Goal: Task Accomplishment & Management: Manage account settings

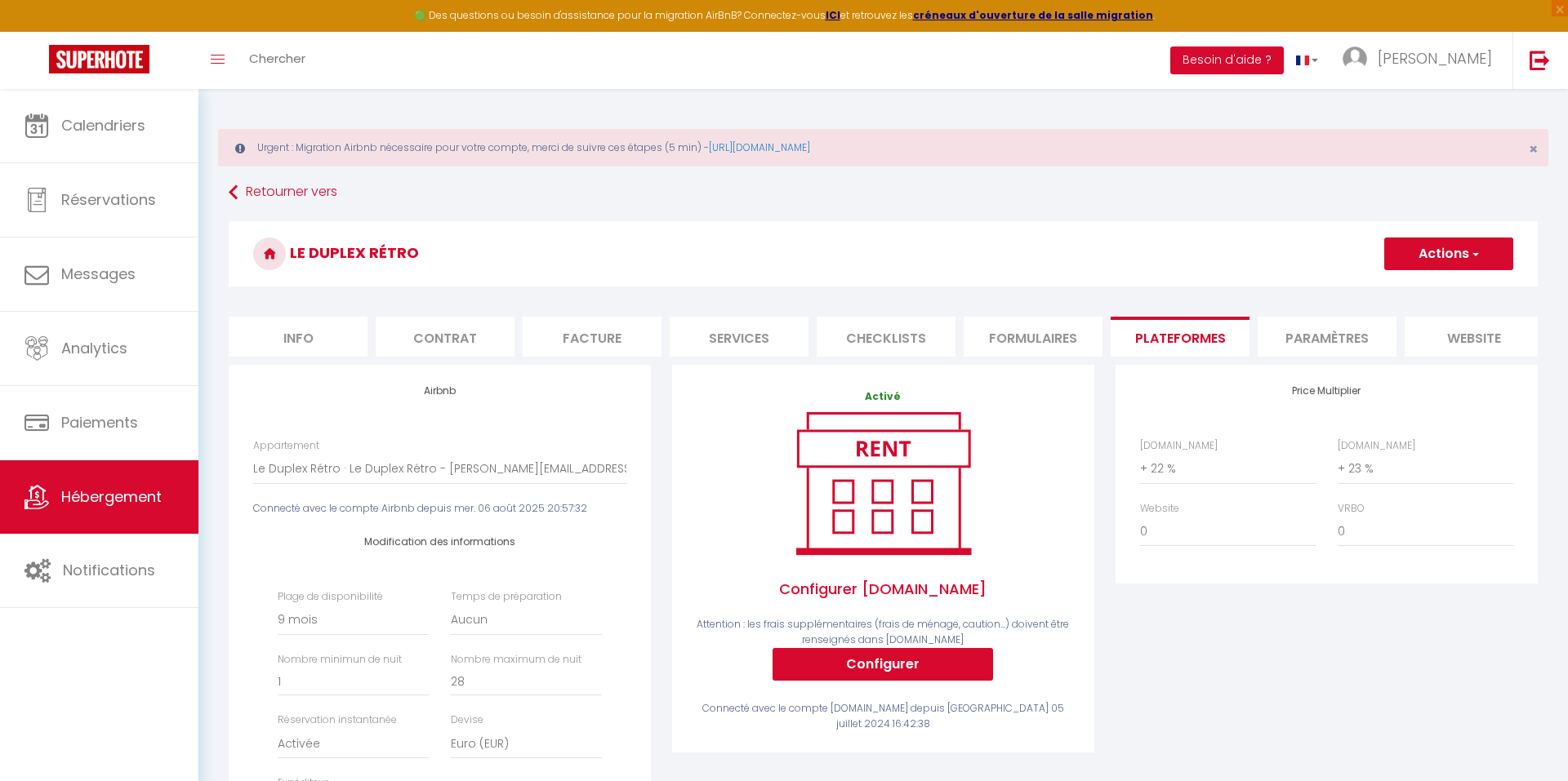
select select "9752-29825181"
select select "270"
select select "EUR"
select select
select select "+ 22 %"
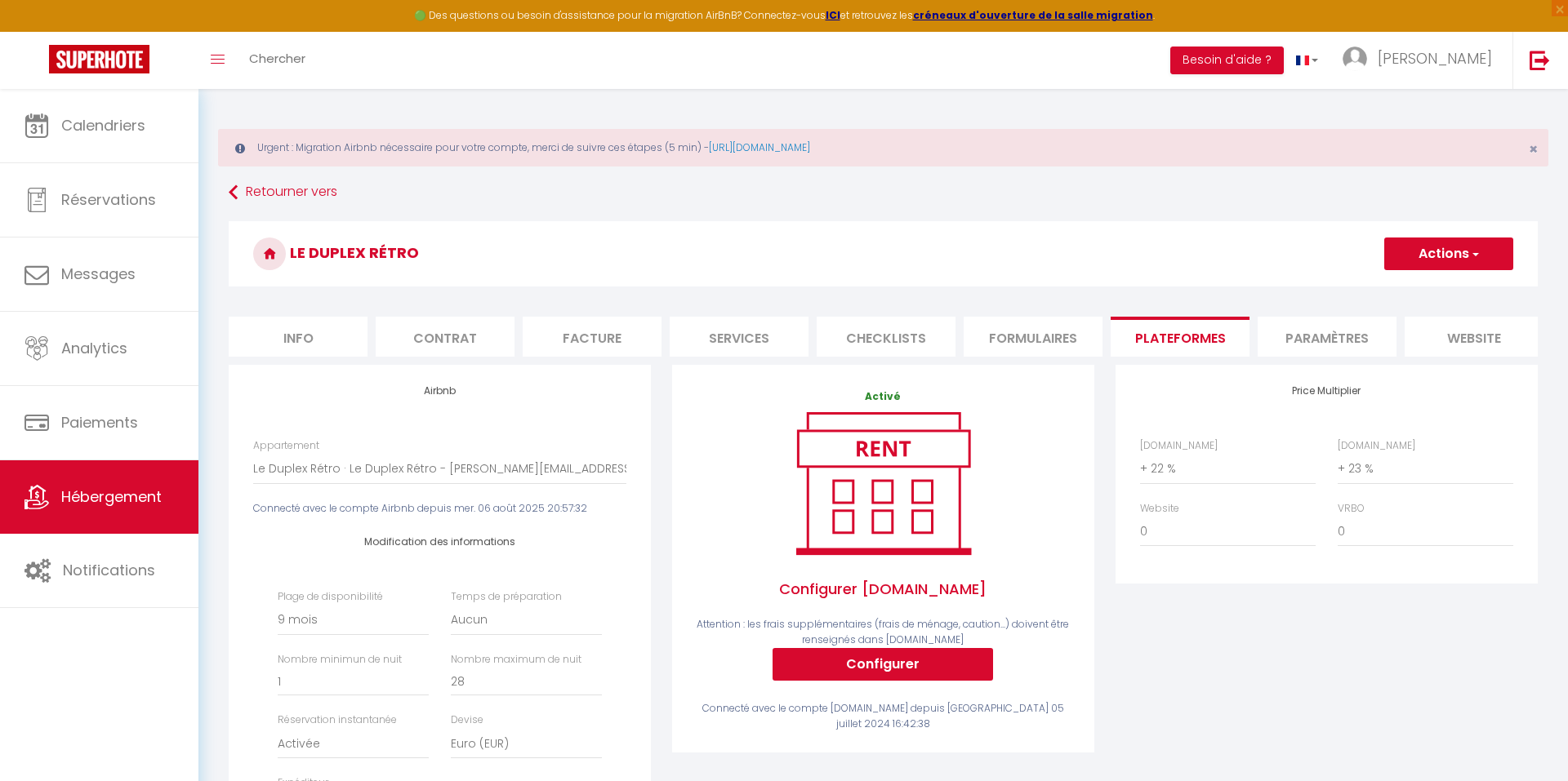
select select "+ 23 %"
click at [1451, 263] on button "Actions" at bounding box center [1448, 254] width 129 height 32
click at [1408, 291] on link "Enregistrer" at bounding box center [1448, 289] width 129 height 21
select select "270"
select select "EUR"
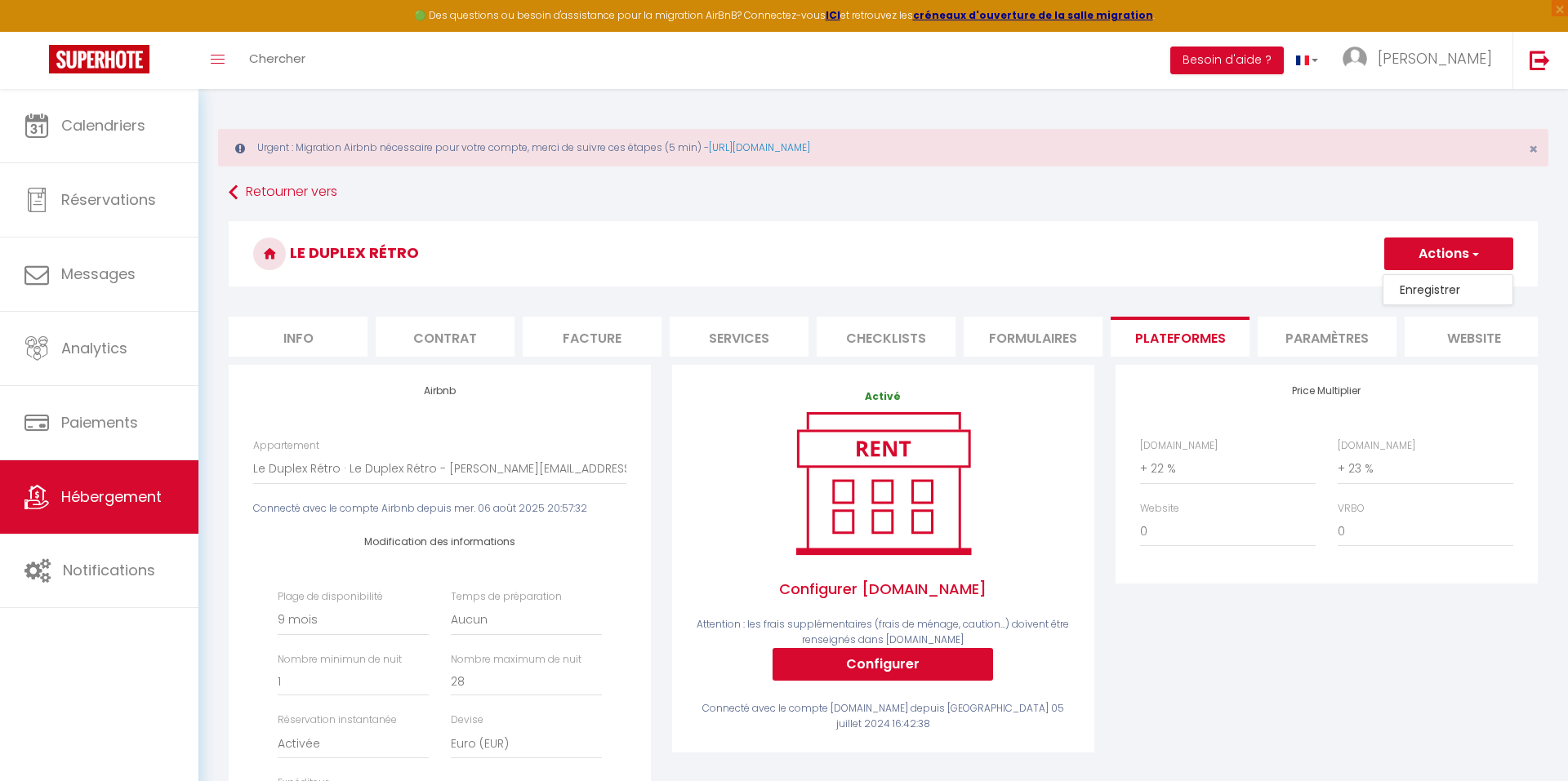
select select
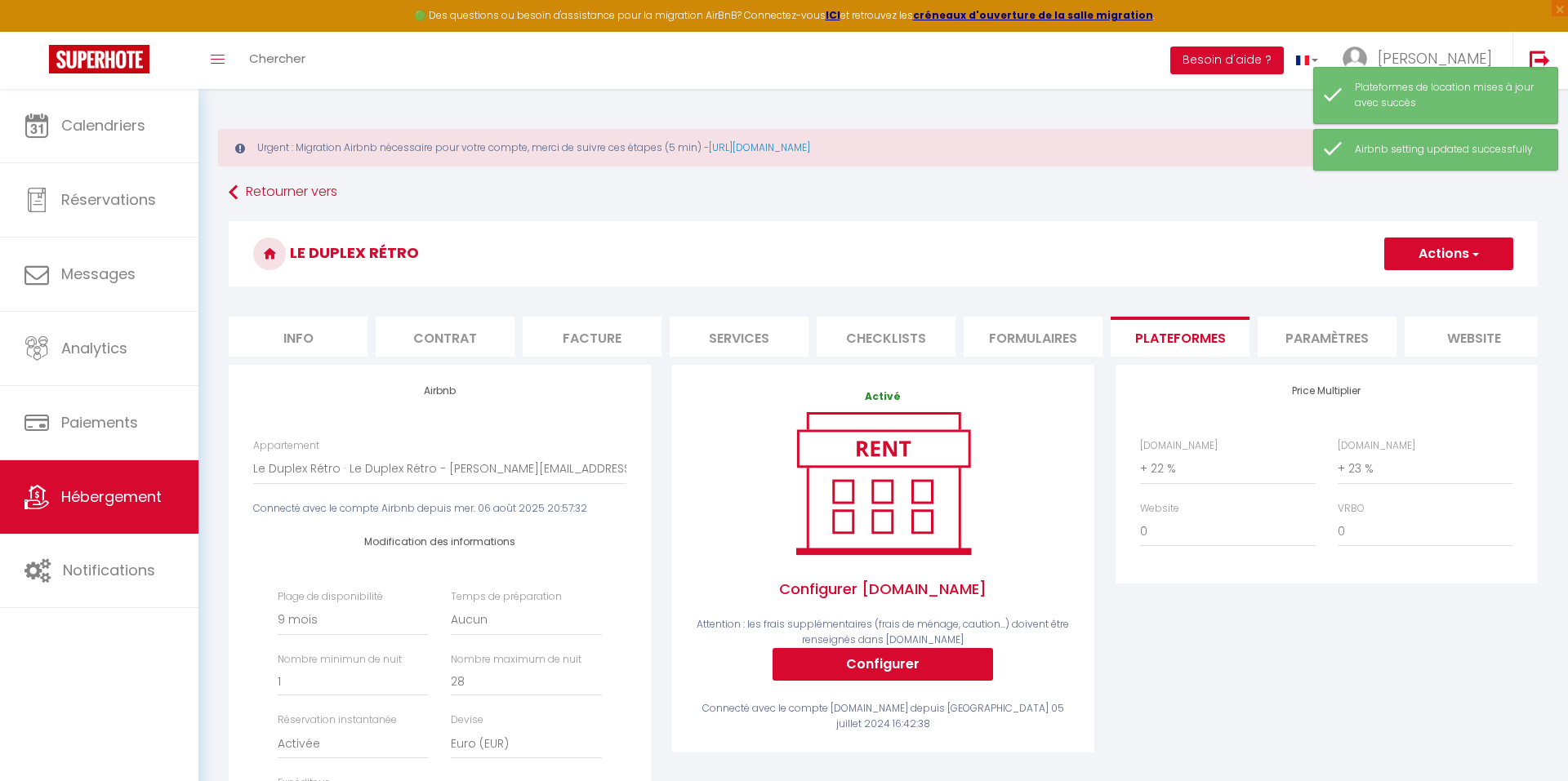
click at [137, 510] on link "Hébergement" at bounding box center [99, 497] width 198 height 73
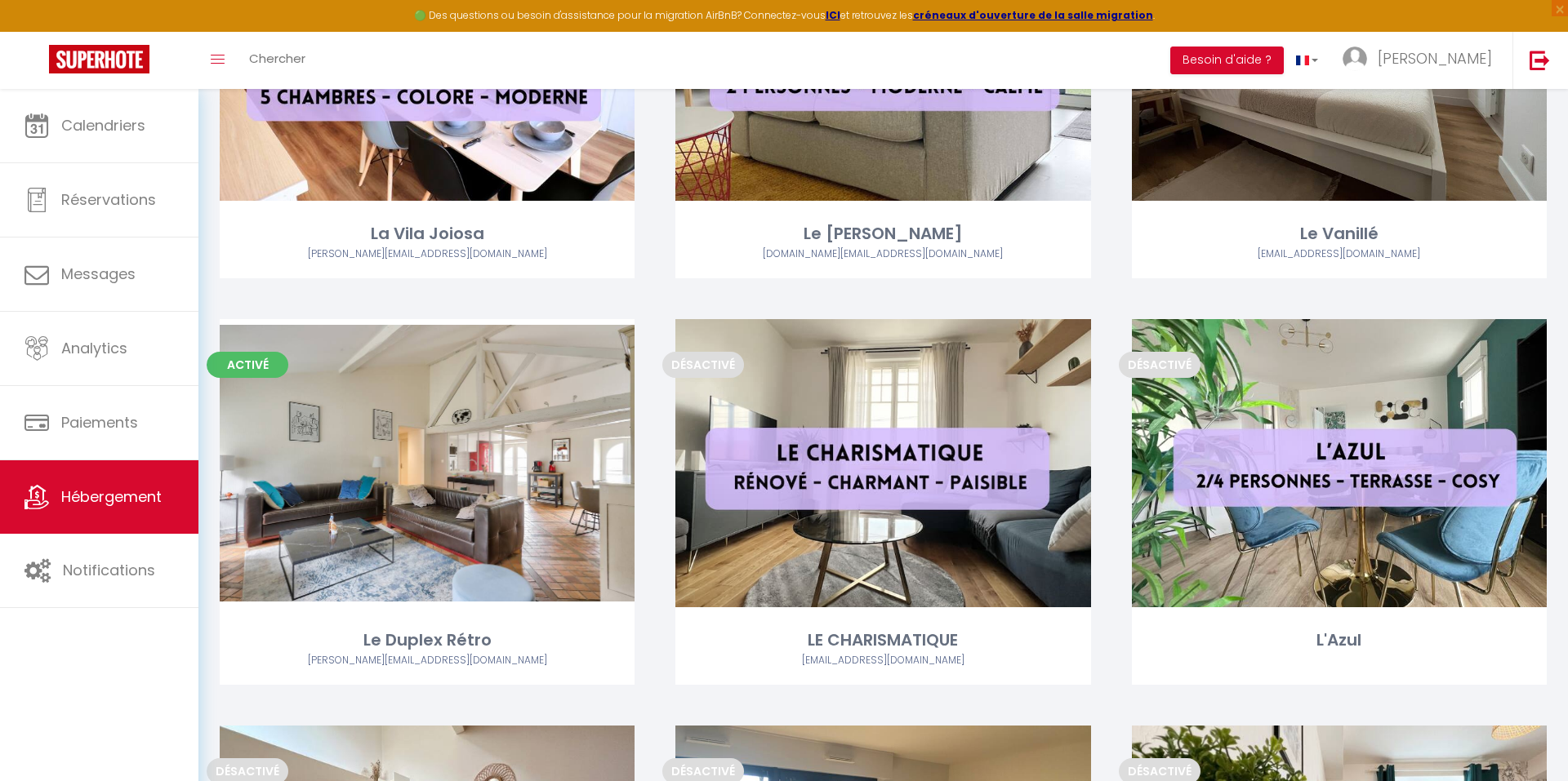
scroll to position [3053, 0]
